Goal: Find specific page/section: Find specific page/section

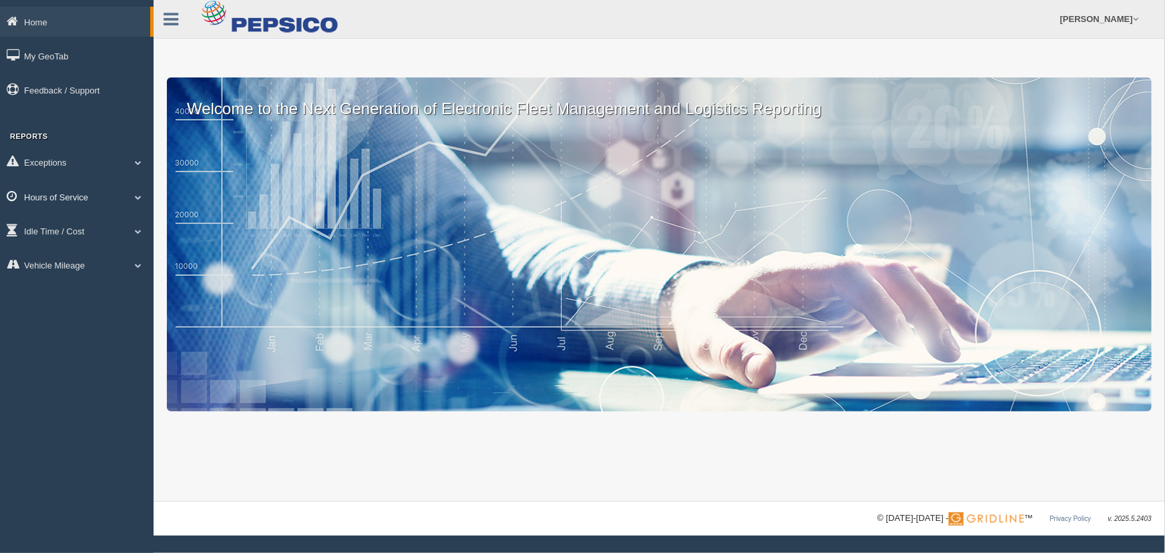
click at [43, 199] on link "Hours of Service" at bounding box center [77, 197] width 154 height 30
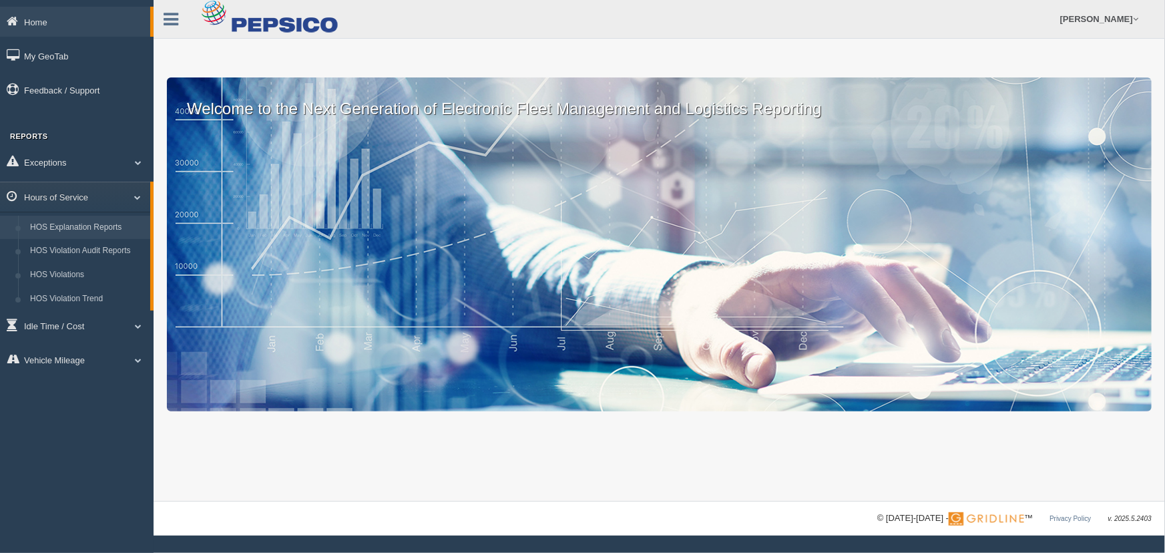
click at [60, 222] on link "HOS Explanation Reports" at bounding box center [87, 228] width 126 height 24
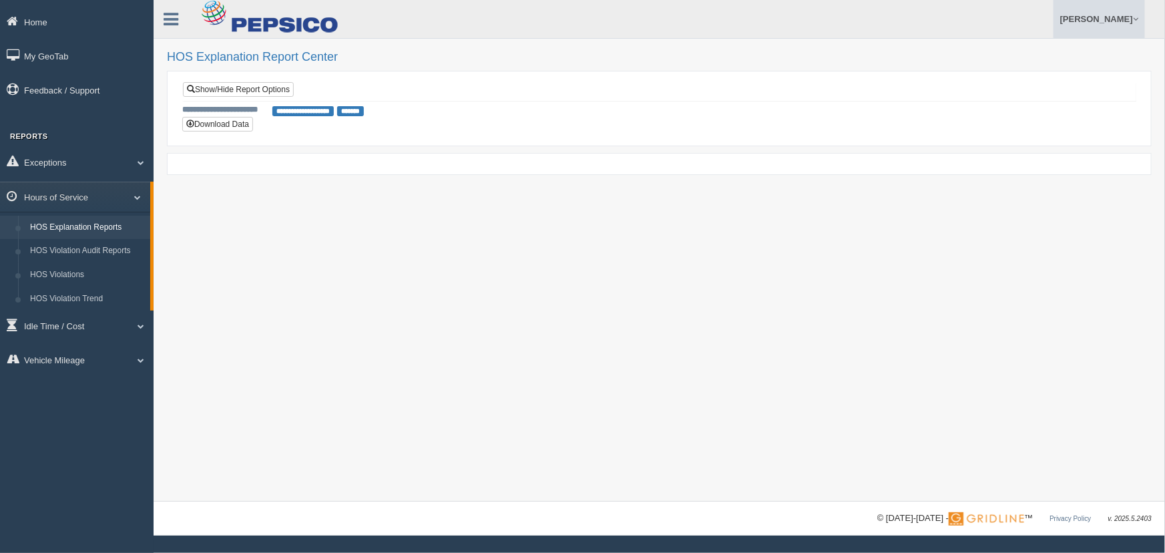
click at [1078, 25] on link "[PERSON_NAME]" at bounding box center [1100, 19] width 92 height 38
click at [1043, 77] on link "Log Off" at bounding box center [1072, 79] width 146 height 27
